Goal: Task Accomplishment & Management: Manage account settings

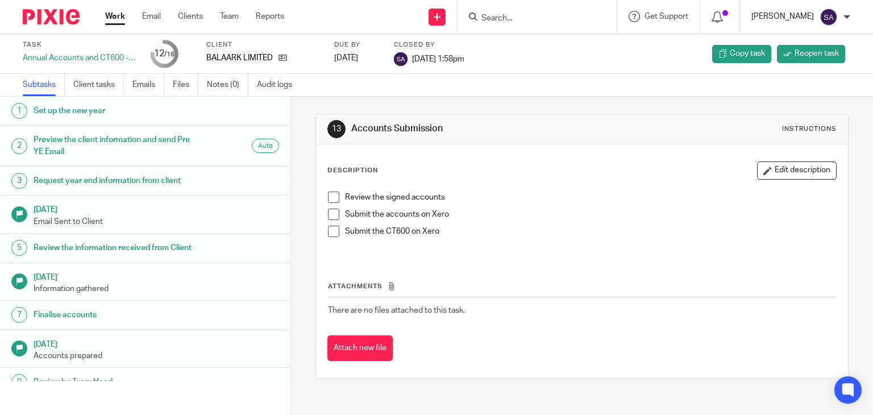
click at [772, 19] on p "[PERSON_NAME]" at bounding box center [782, 16] width 63 height 11
click at [781, 83] on li "Logout" at bounding box center [806, 79] width 75 height 16
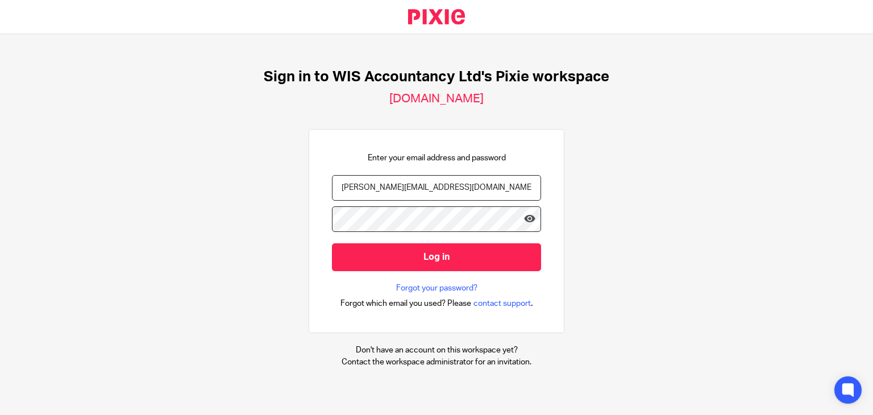
click at [374, 201] on form "[PERSON_NAME][EMAIL_ADDRESS][DOMAIN_NAME] Log in" at bounding box center [436, 228] width 209 height 107
click at [373, 194] on input "[PERSON_NAME][EMAIL_ADDRESS][DOMAIN_NAME]" at bounding box center [436, 188] width 209 height 26
type input "[PERSON_NAME][EMAIL_ADDRESS][PERSON_NAME][DOMAIN_NAME]"
click at [370, 271] on form "shafiya.abdulla@wis-accountancy.co.uk Log in" at bounding box center [436, 228] width 209 height 107
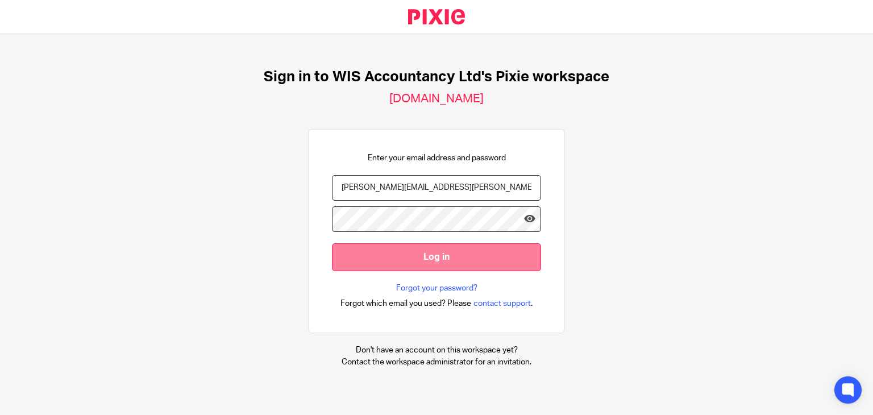
click at [370, 268] on input "Log in" at bounding box center [436, 257] width 209 height 28
